Goal: Task Accomplishment & Management: Complete application form

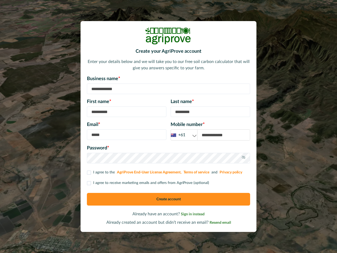
click at [169, 126] on div "Email * Mobile number * +61 +61 +44 +1" at bounding box center [168, 130] width 163 height 19
click at [184, 135] on div "+61" at bounding box center [184, 135] width 26 height 7
click at [244, 158] on icon at bounding box center [244, 157] width 4 height 4
click at [148, 183] on p "I agree to receive marketing emails and offers from AgriProve (optional)" at bounding box center [151, 183] width 116 height 6
click at [169, 199] on button "Create account" at bounding box center [168, 199] width 163 height 13
